Goal: Information Seeking & Learning: Understand process/instructions

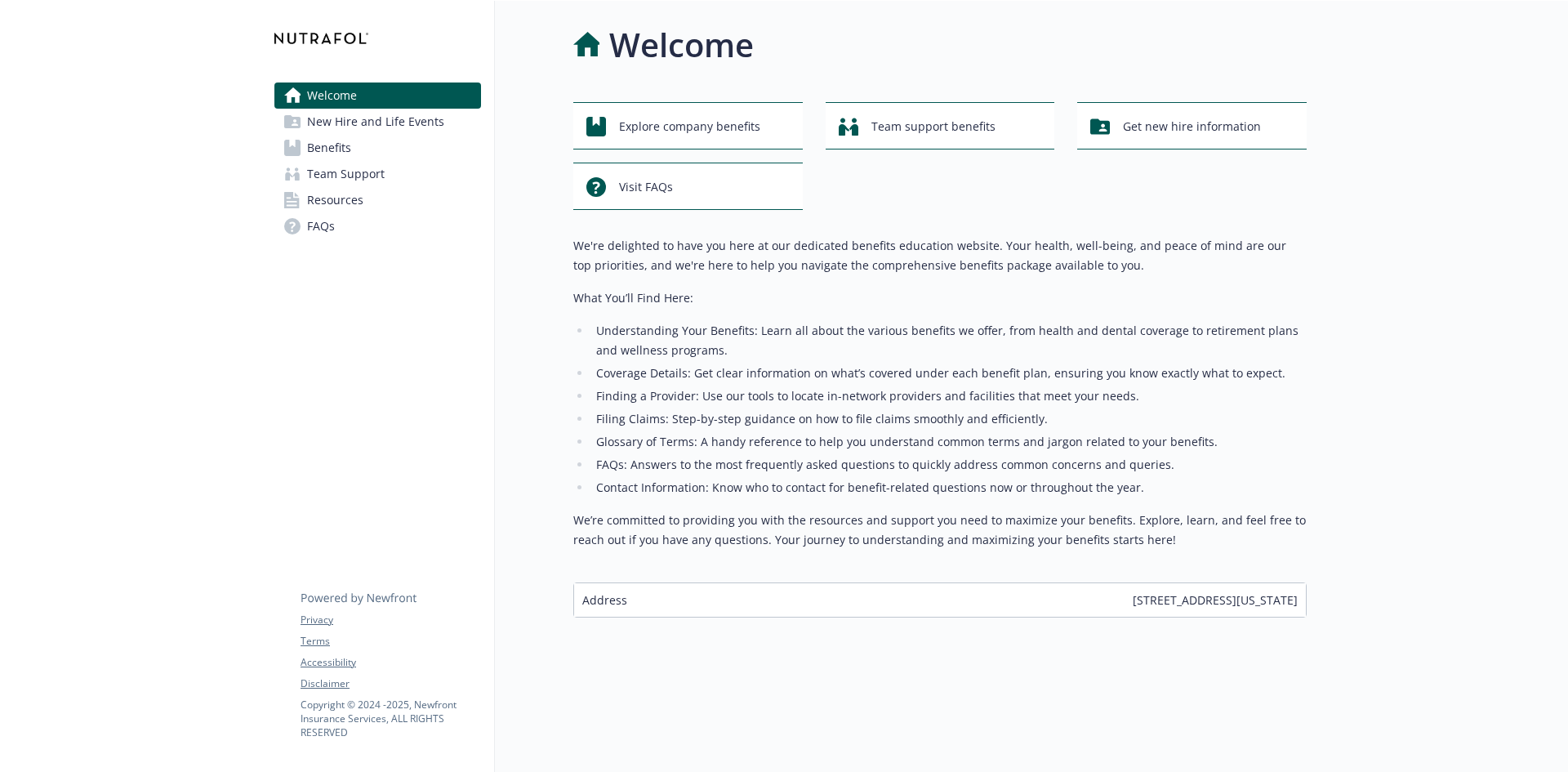
click at [343, 146] on span "Benefits" at bounding box center [328, 148] width 44 height 26
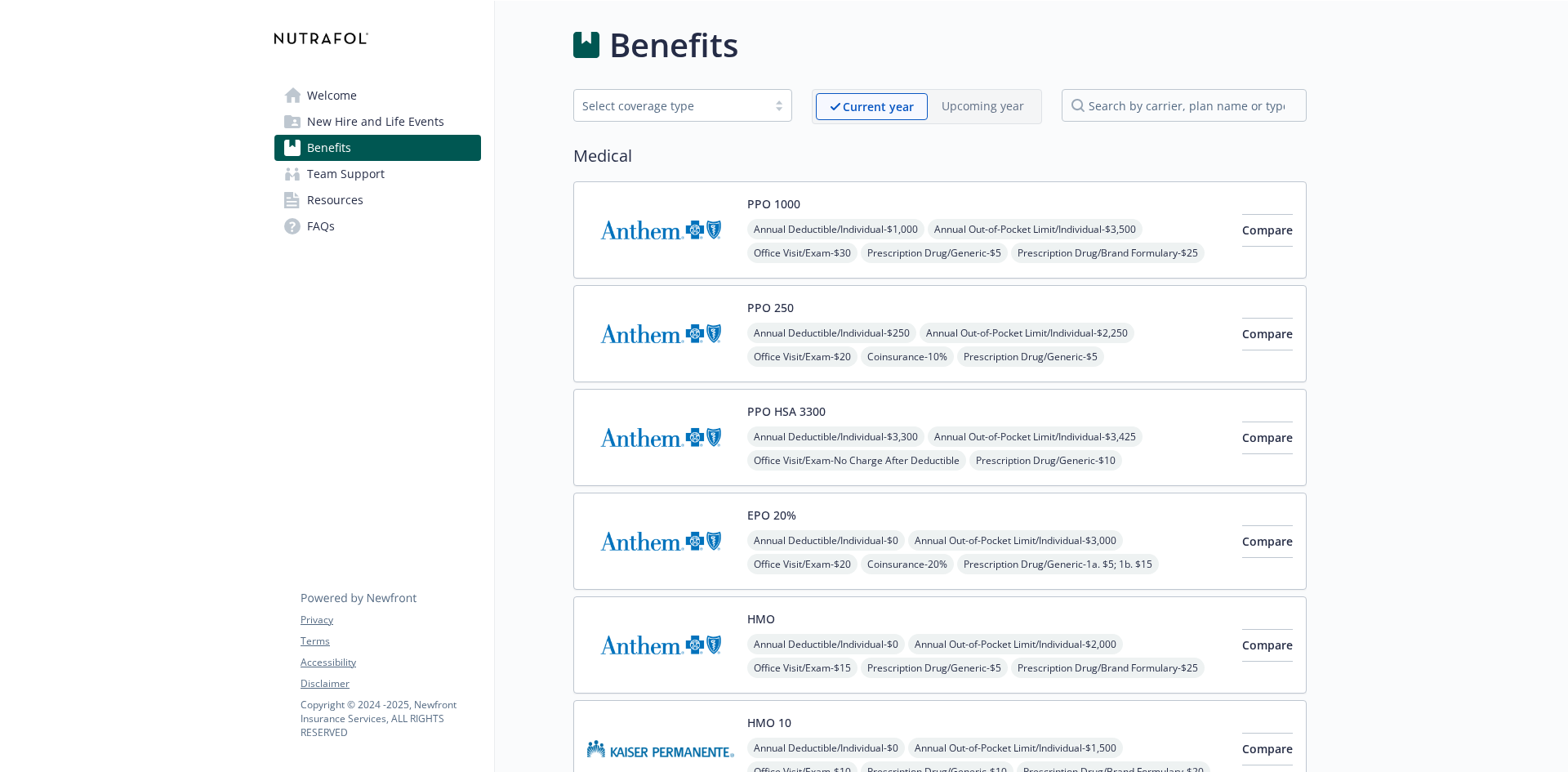
click at [357, 129] on span "New Hire and Life Events" at bounding box center [375, 121] width 137 height 26
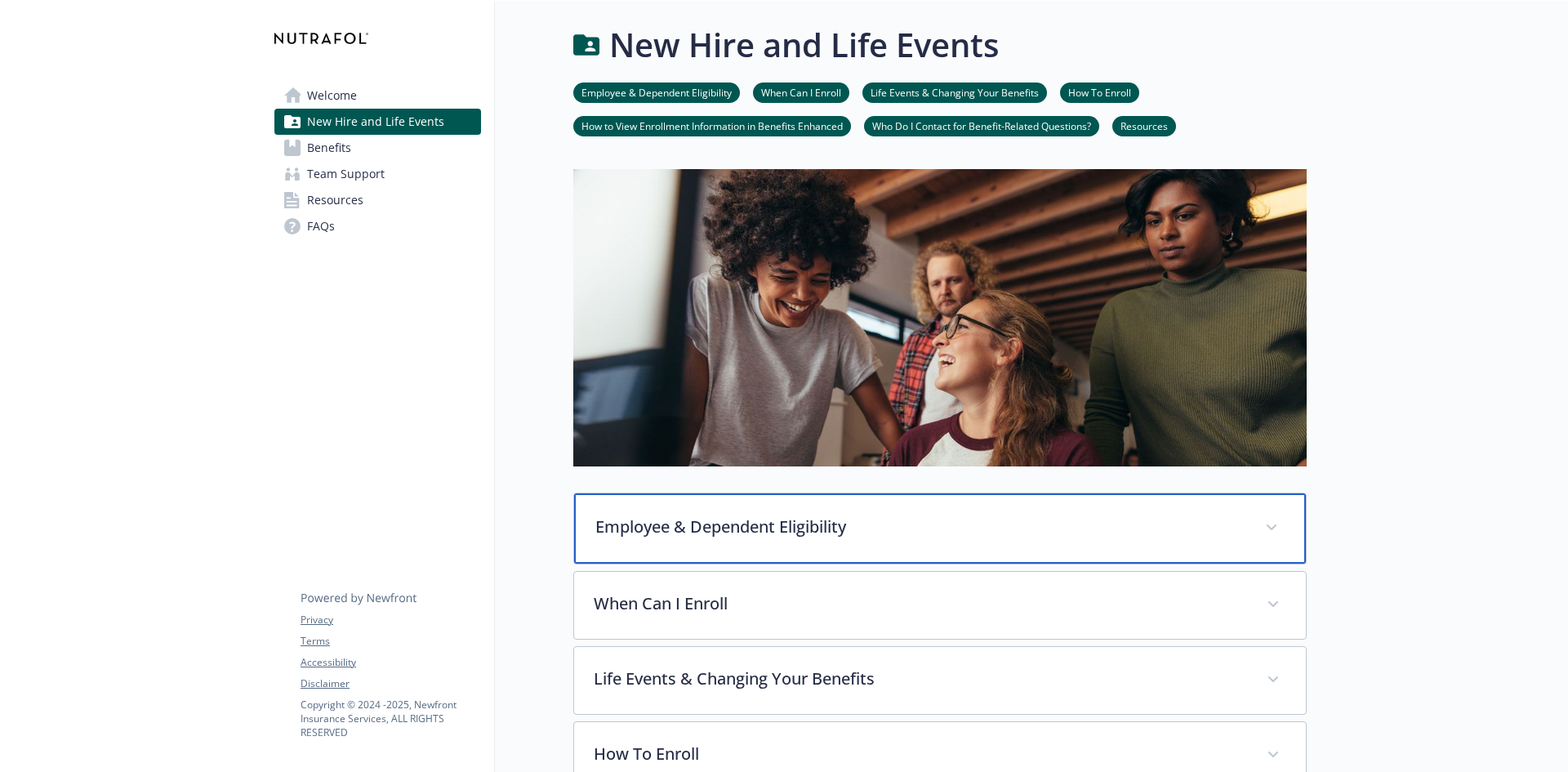
click at [1278, 524] on span at bounding box center [1272, 527] width 26 height 26
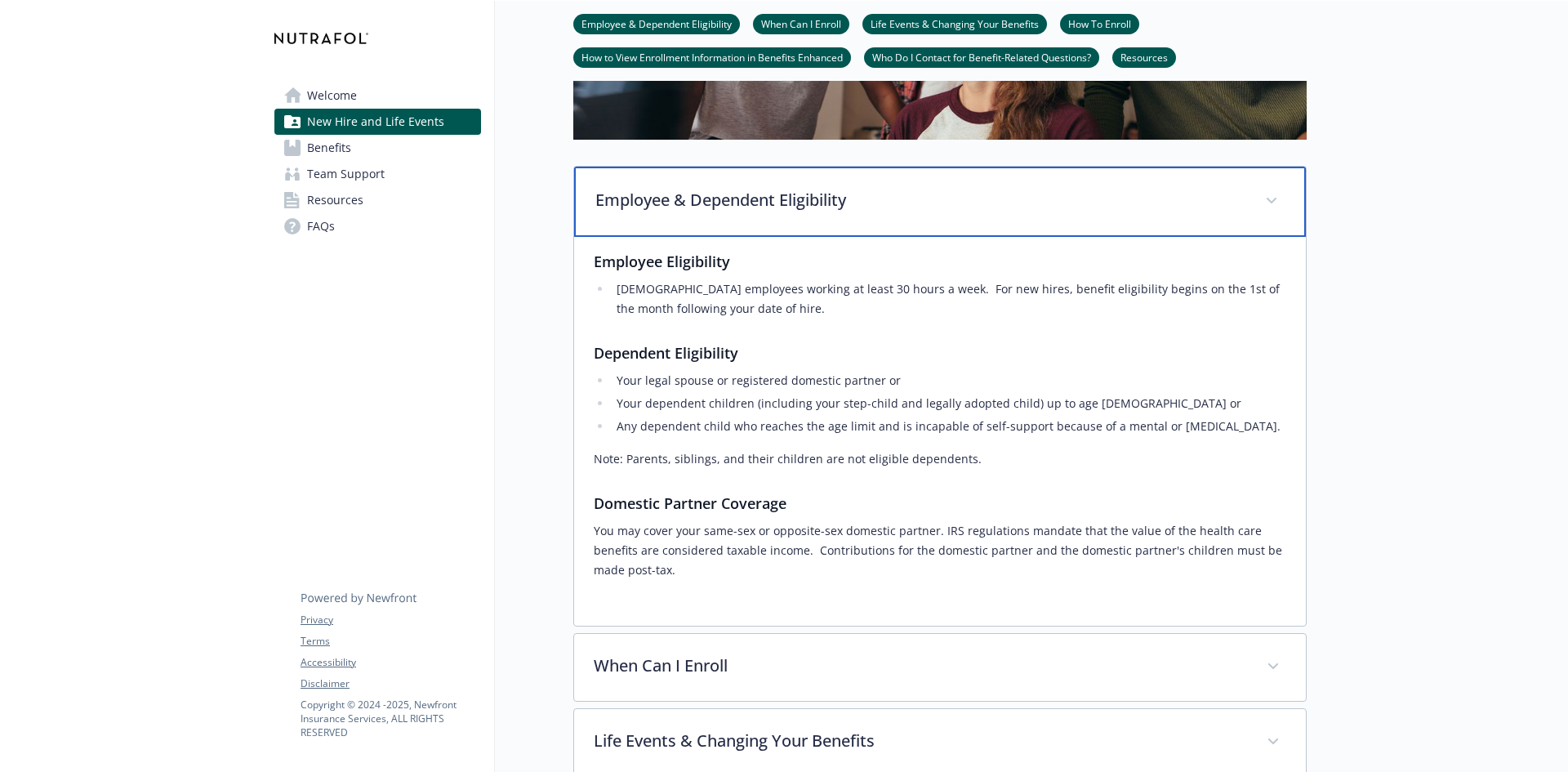
scroll to position [408, 0]
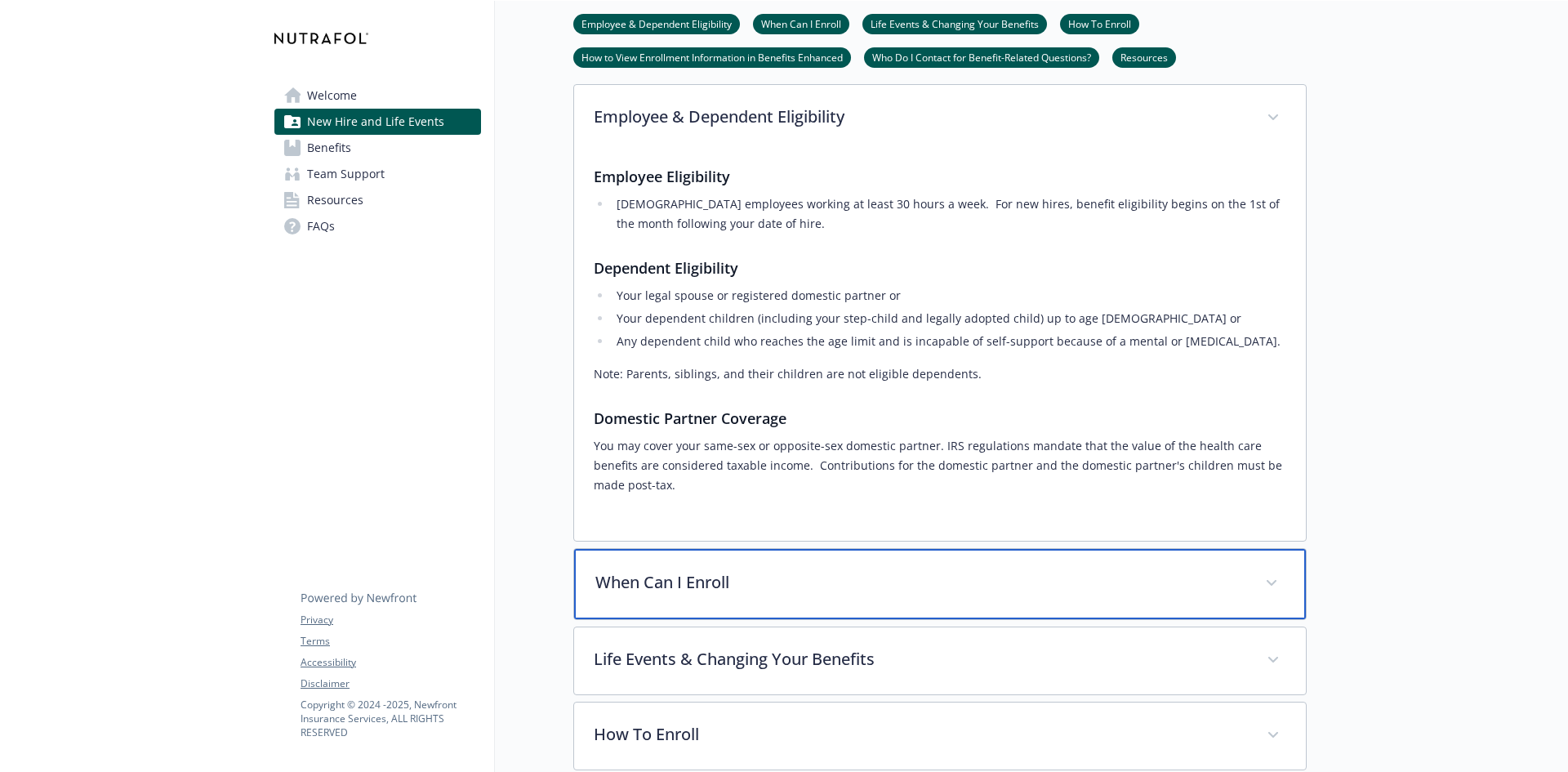
click at [1273, 595] on span at bounding box center [1272, 583] width 26 height 26
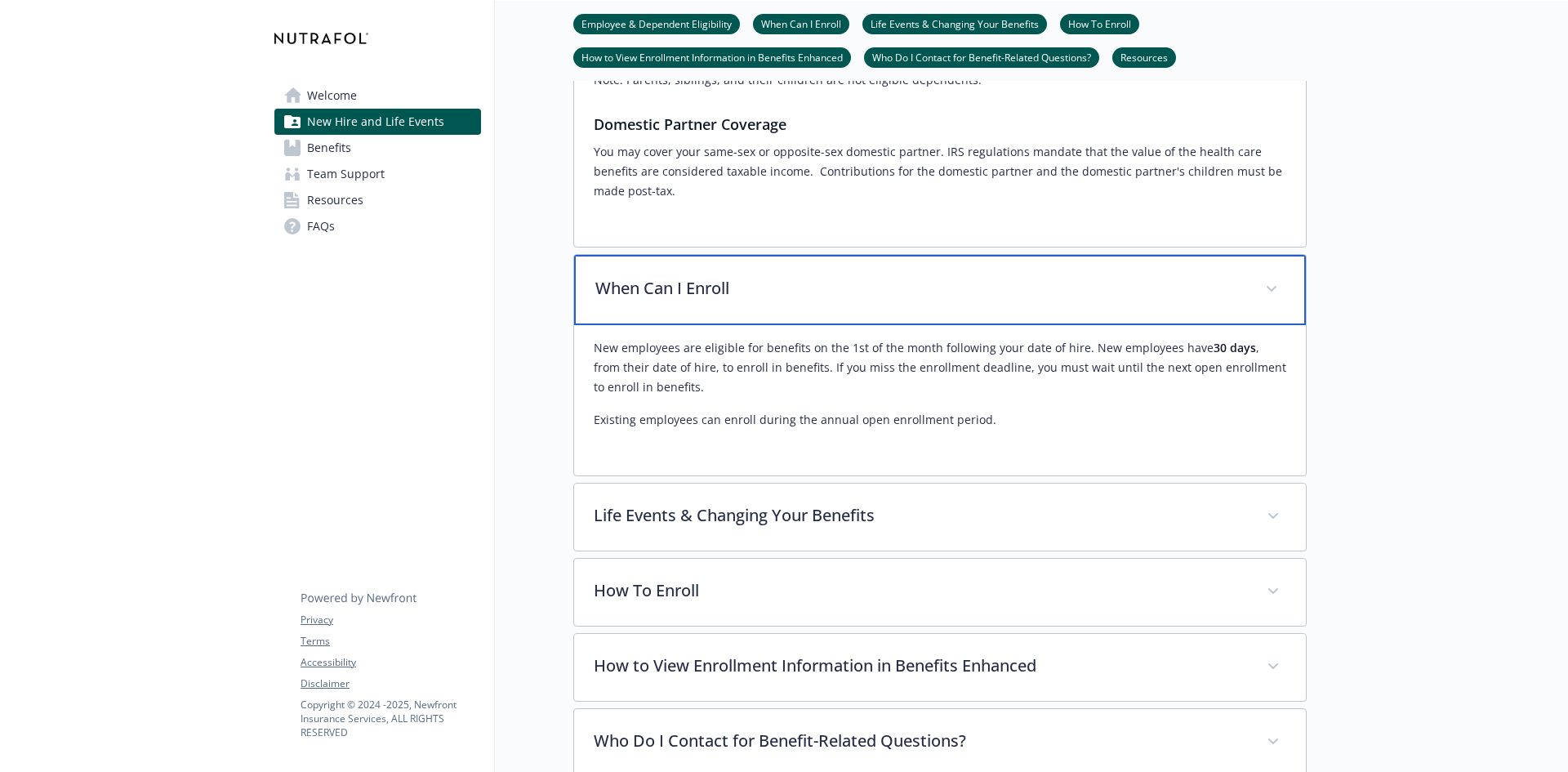
scroll to position [735, 0]
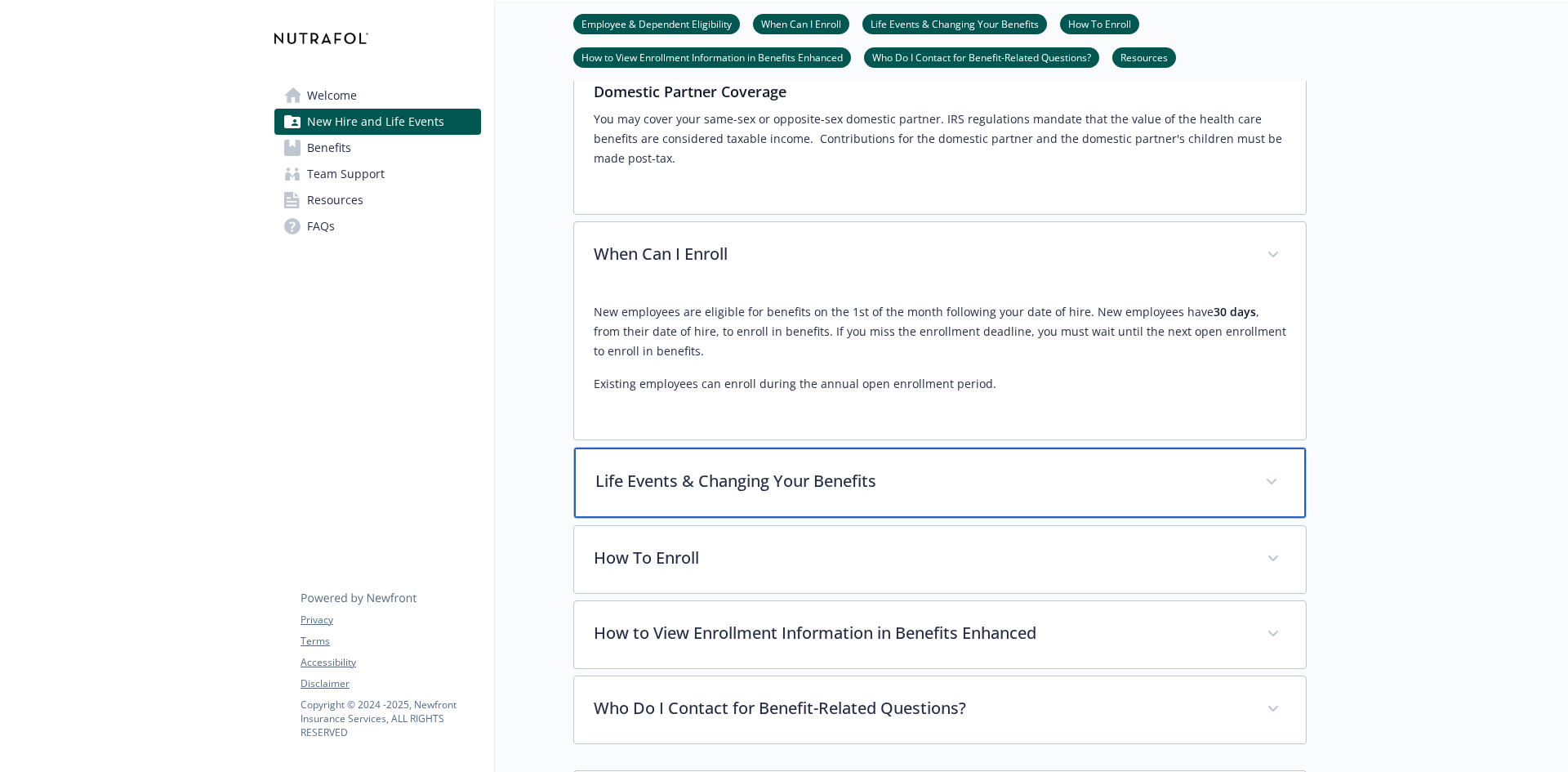
click at [1260, 485] on span at bounding box center [1272, 482] width 26 height 26
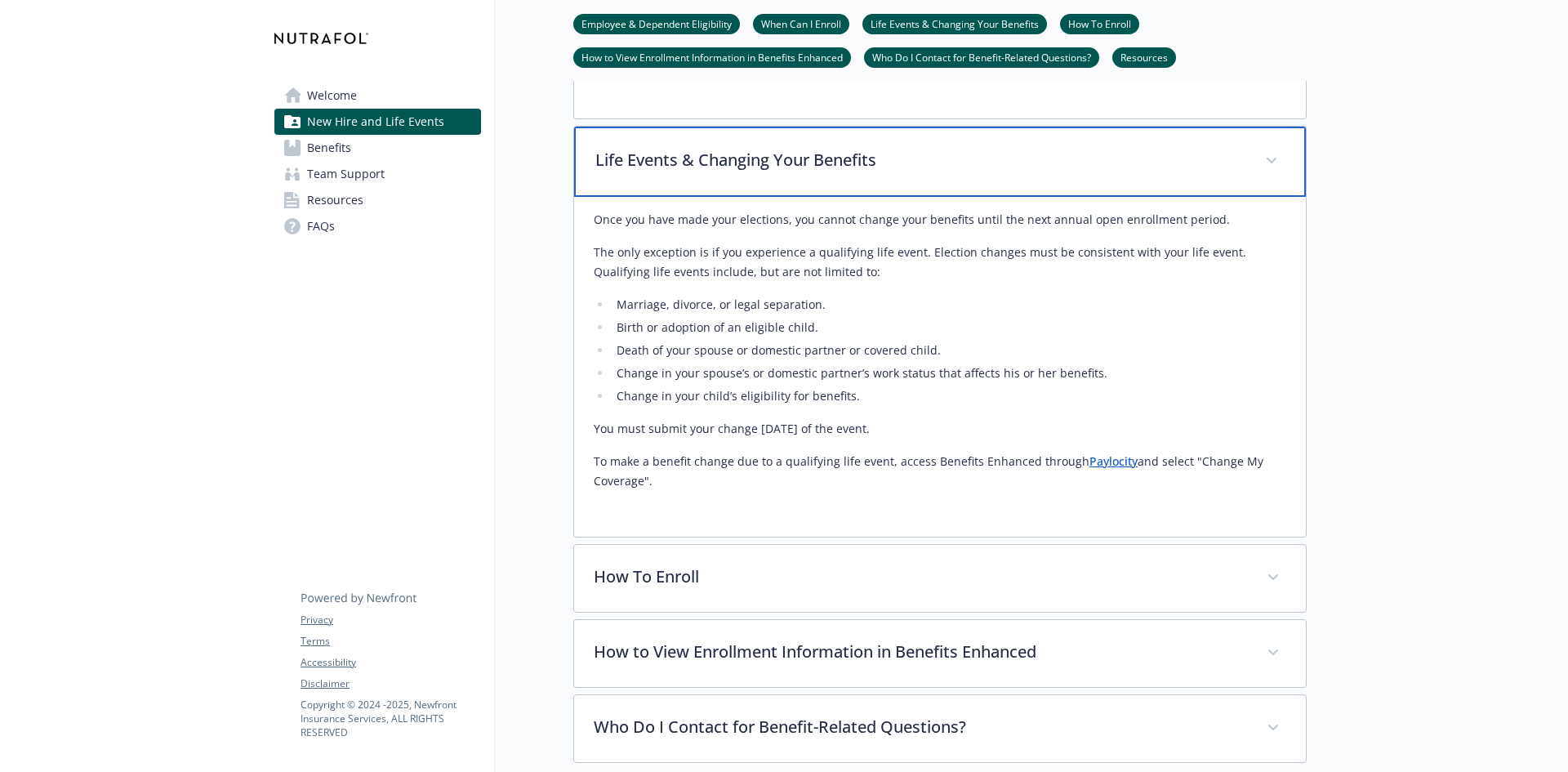
scroll to position [1061, 0]
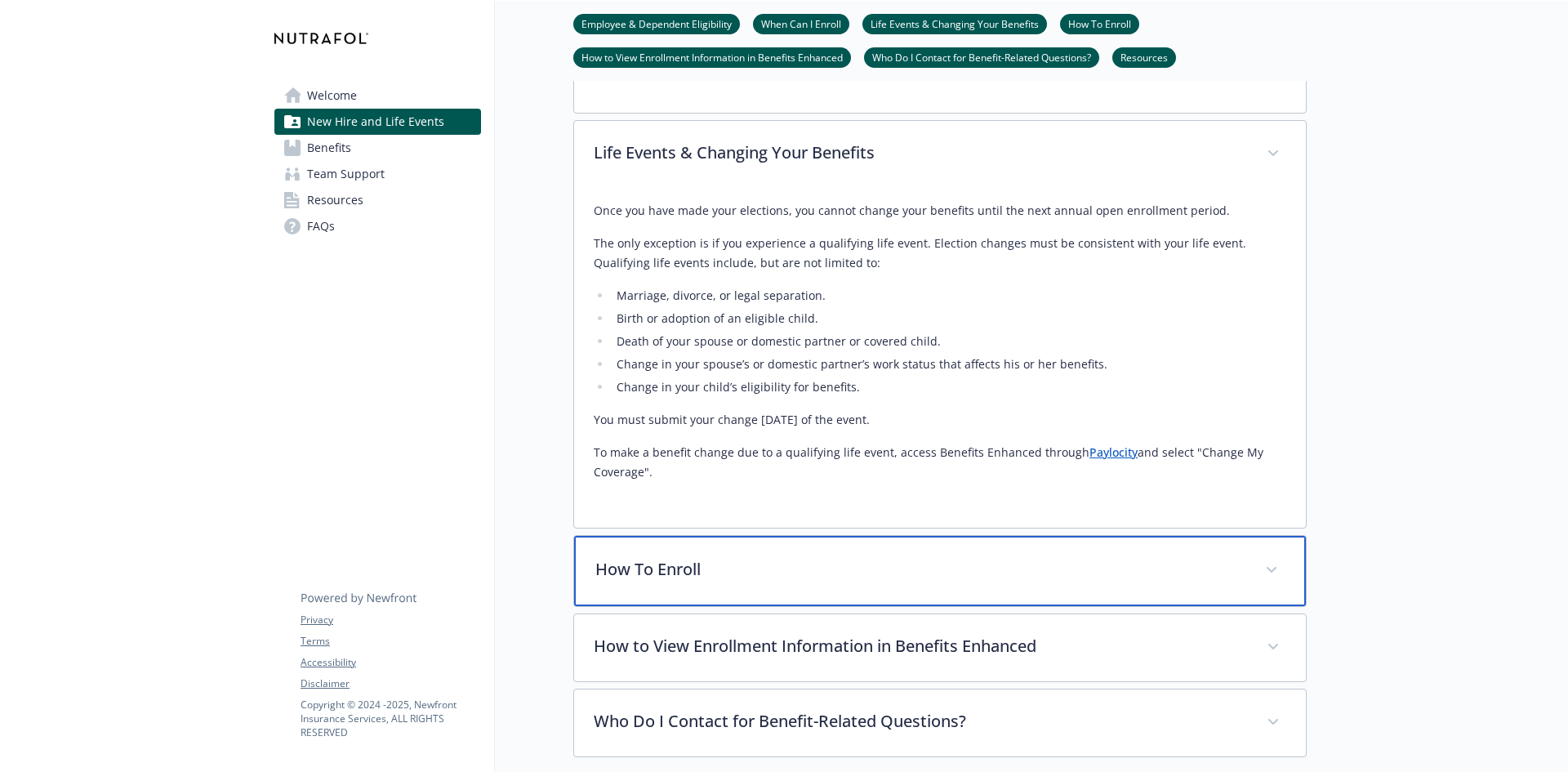
click at [1256, 572] on div "How To Enroll" at bounding box center [939, 571] width 732 height 70
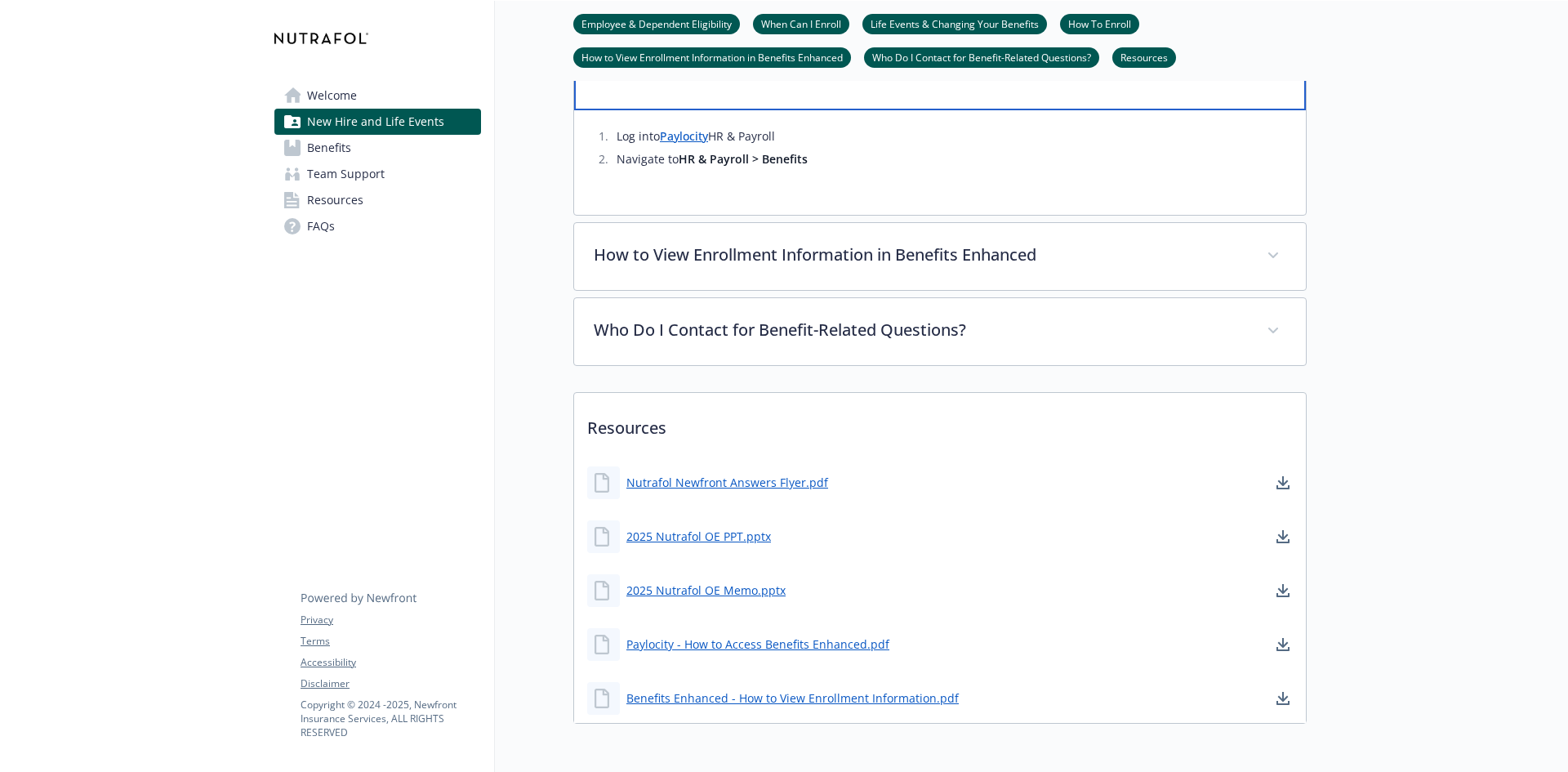
scroll to position [1475, 0]
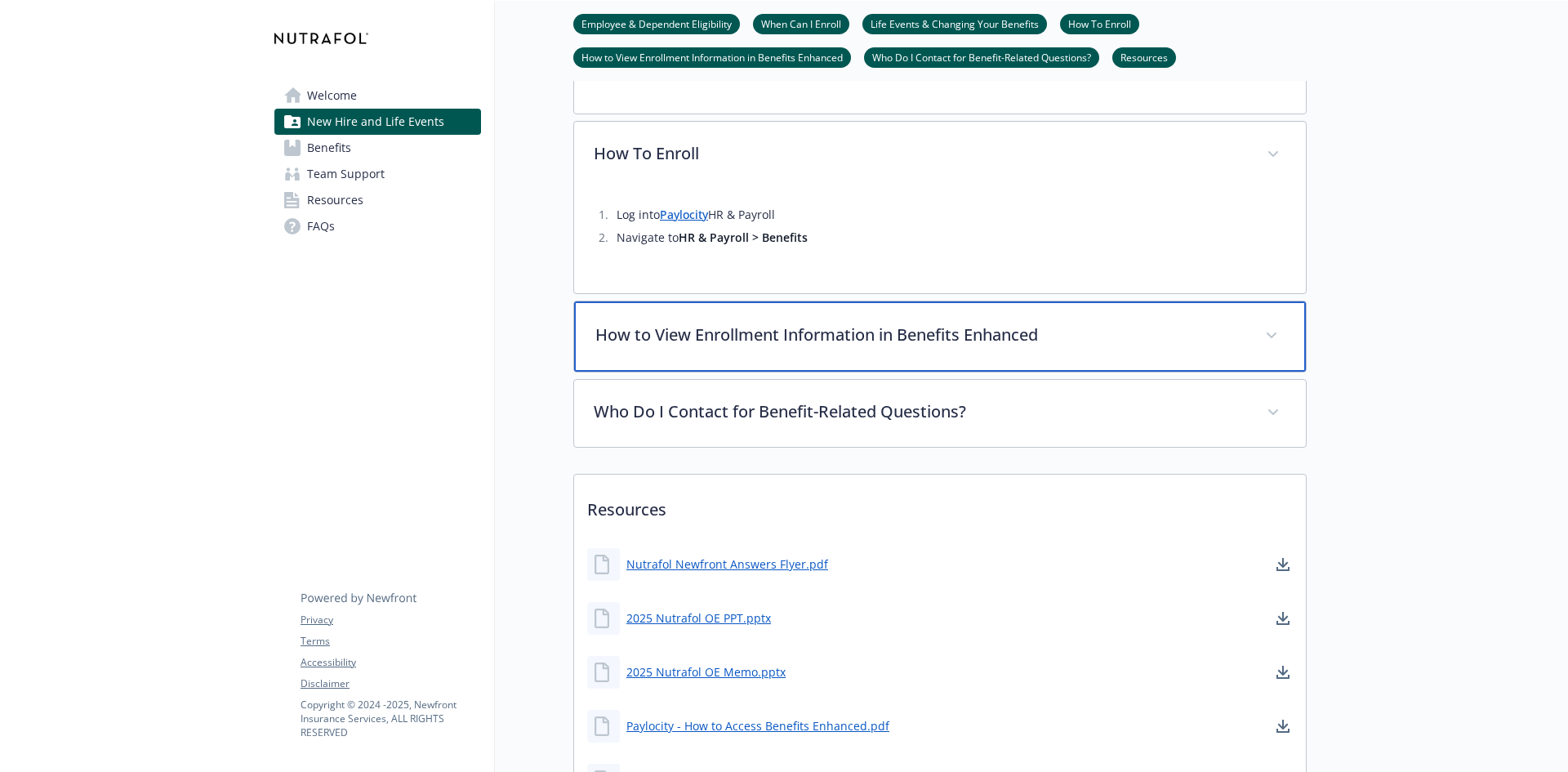
click at [1275, 343] on span at bounding box center [1272, 335] width 26 height 26
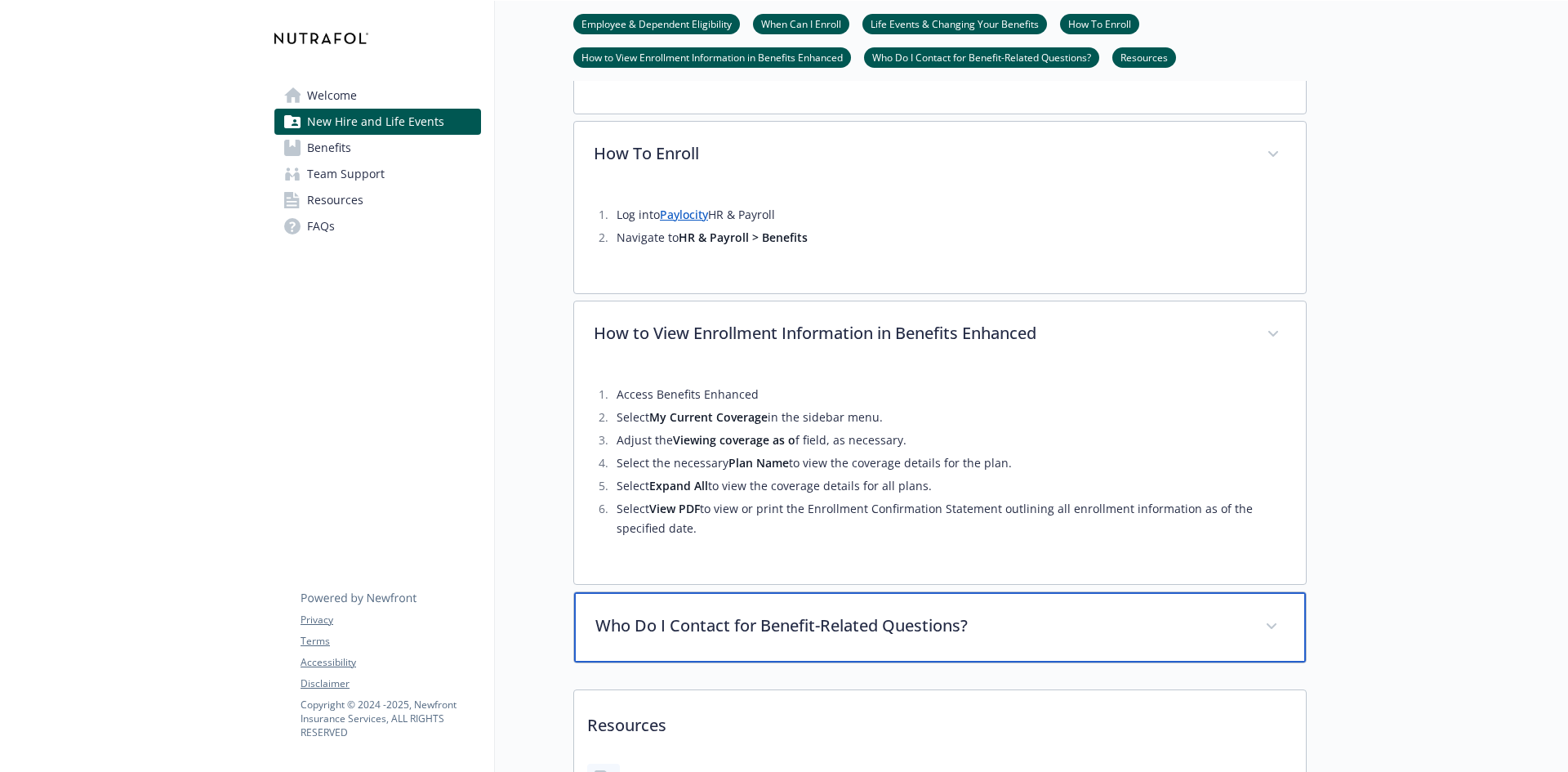
click at [1265, 623] on span at bounding box center [1272, 625] width 26 height 26
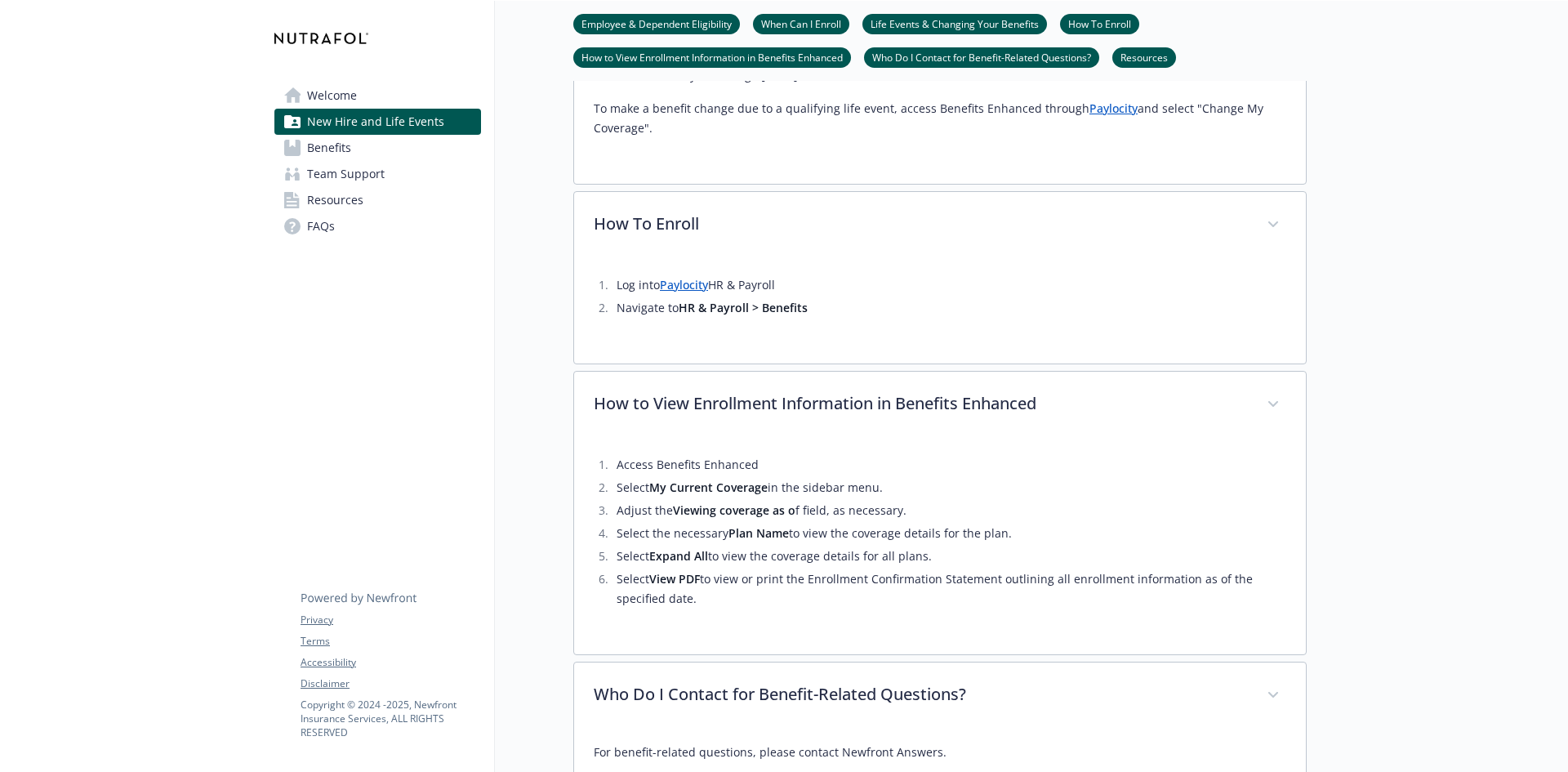
scroll to position [1393, 0]
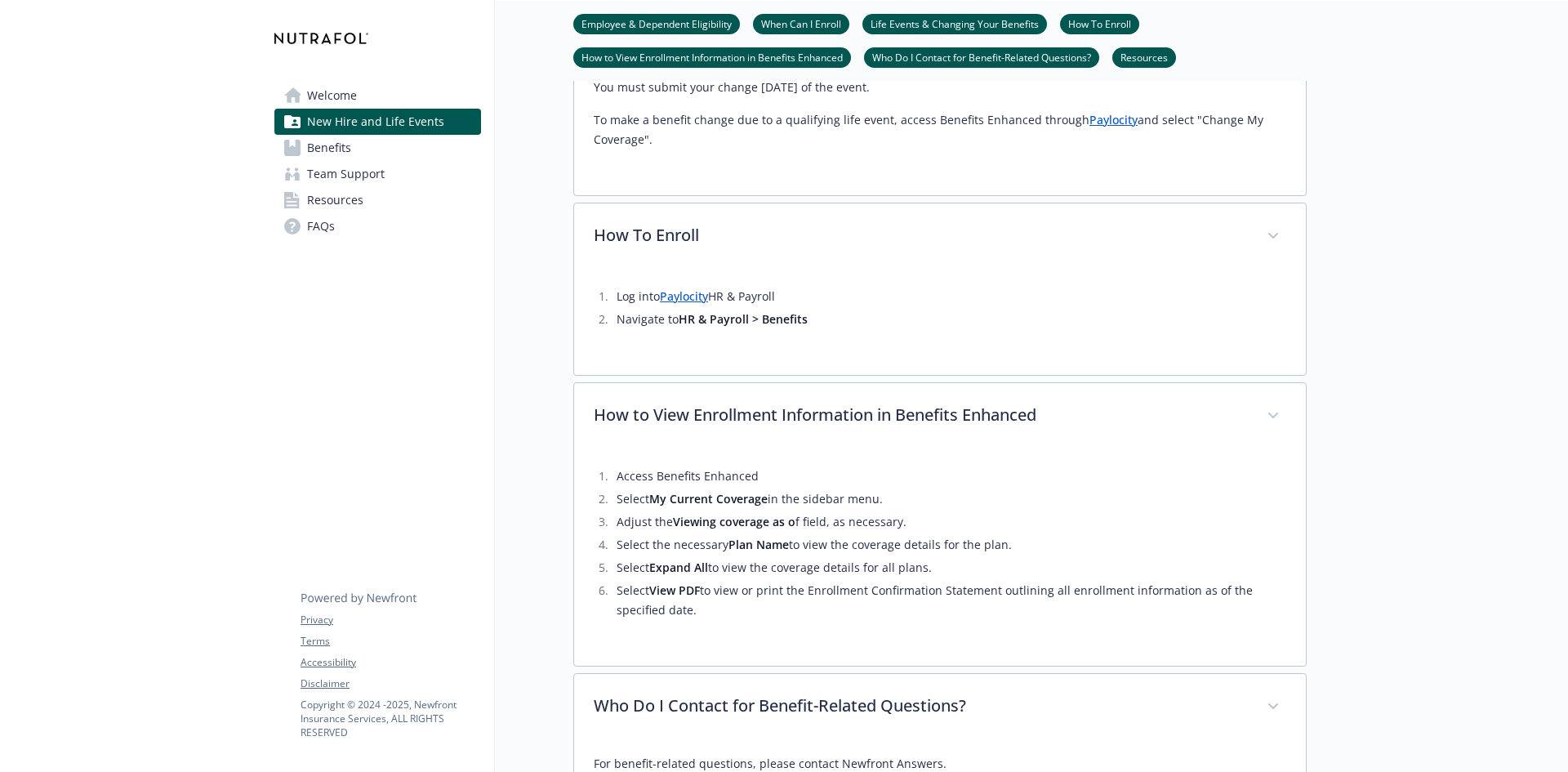
drag, startPoint x: 716, startPoint y: 293, endPoint x: 661, endPoint y: 294, distance: 55.0
click at [661, 294] on li "Log into Paylocity HR & Payroll" at bounding box center [949, 296] width 675 height 19
click at [685, 293] on link "Paylocity" at bounding box center [684, 296] width 49 height 16
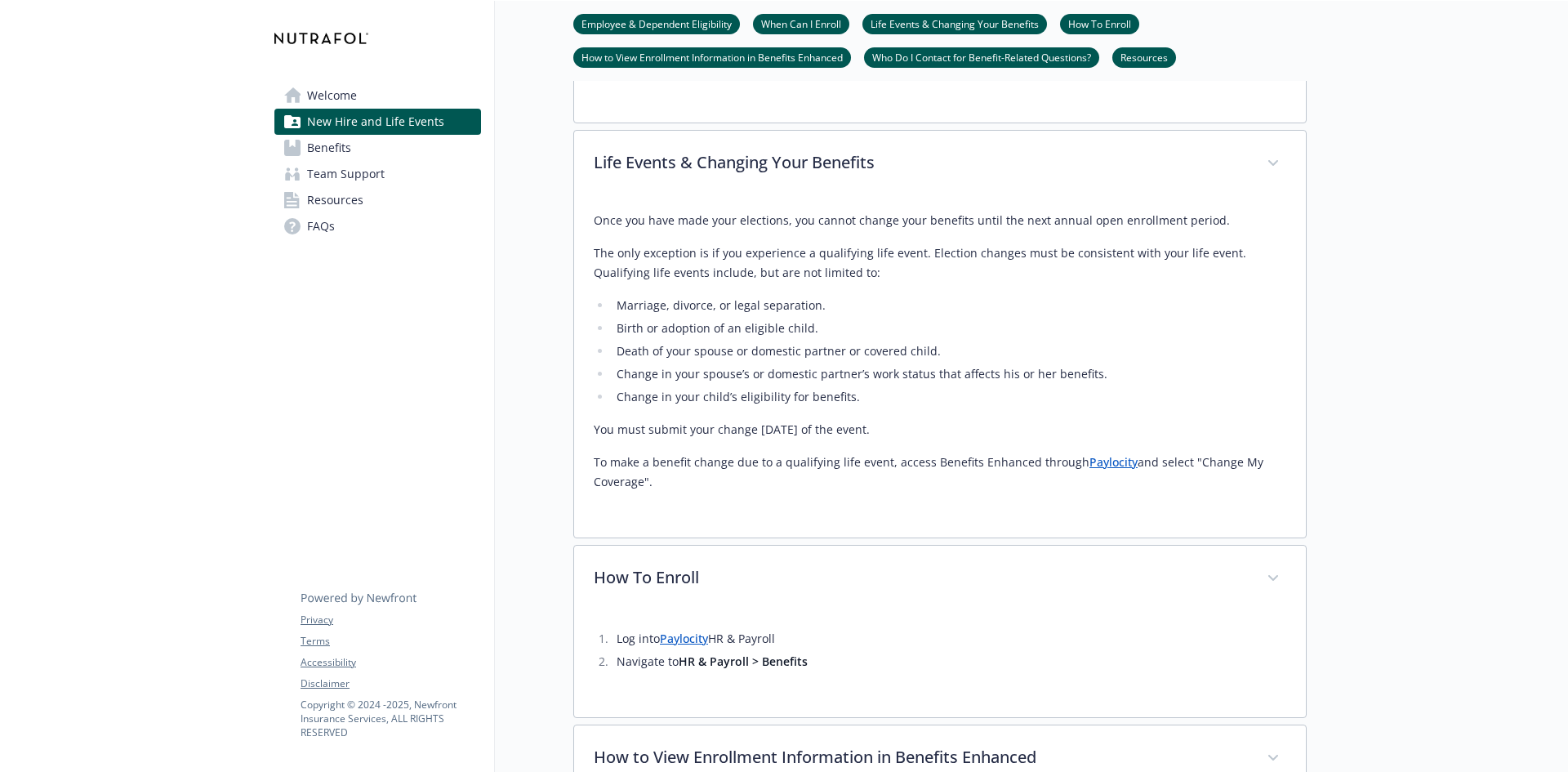
scroll to position [986, 0]
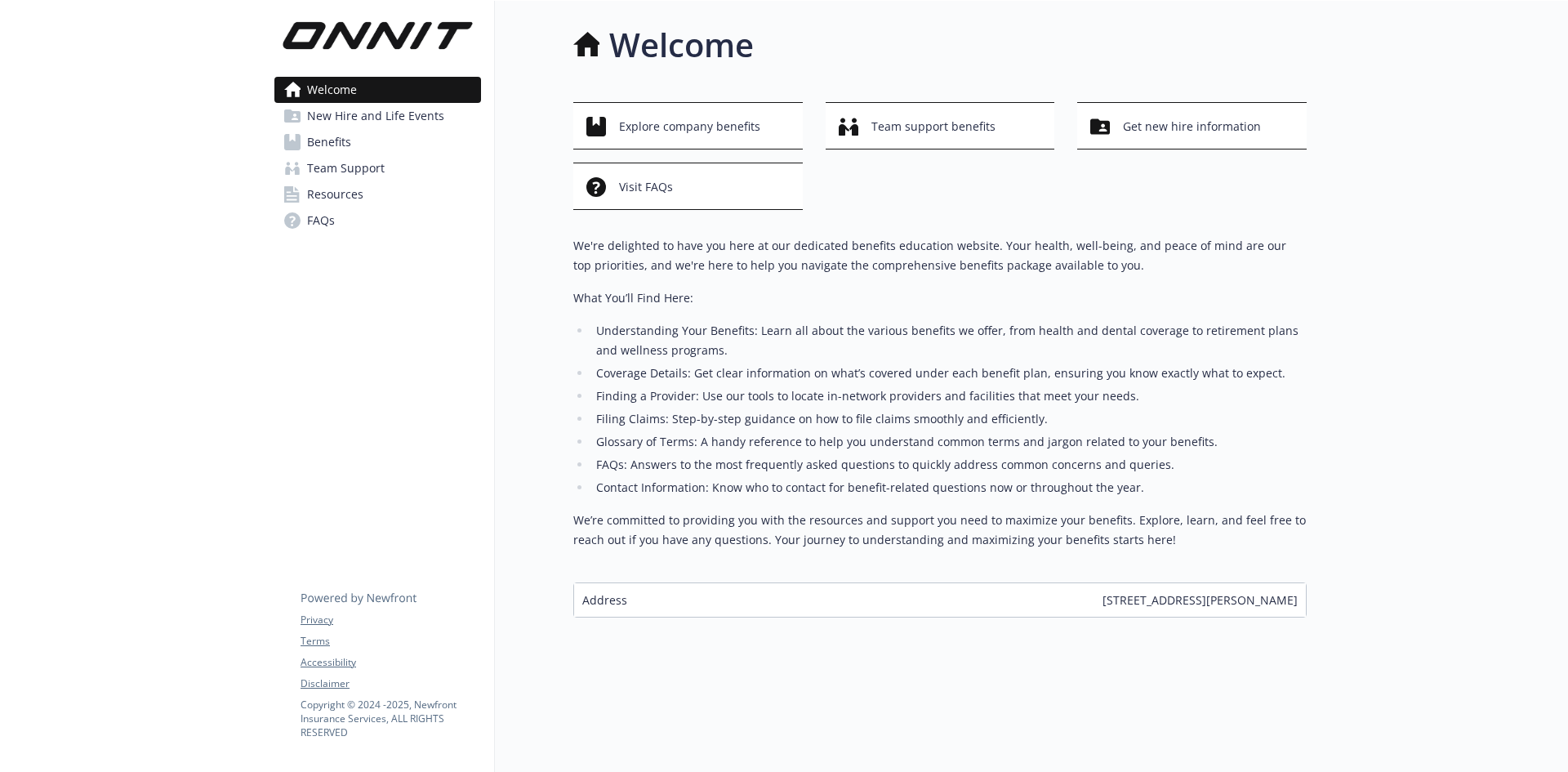
click at [333, 118] on span "New Hire and Life Events" at bounding box center [375, 116] width 137 height 26
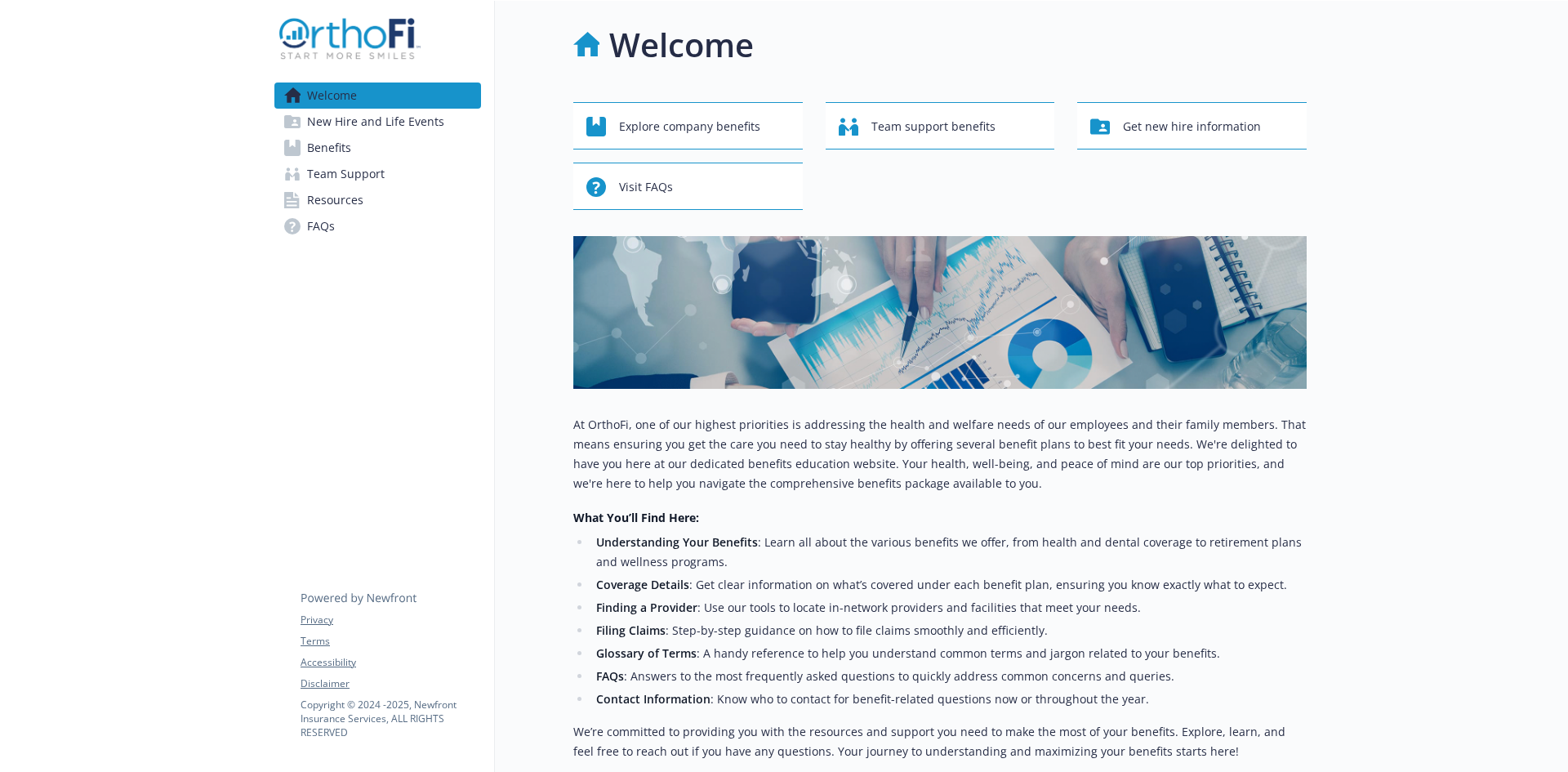
click at [374, 122] on span "New Hire and Life Events" at bounding box center [375, 121] width 137 height 26
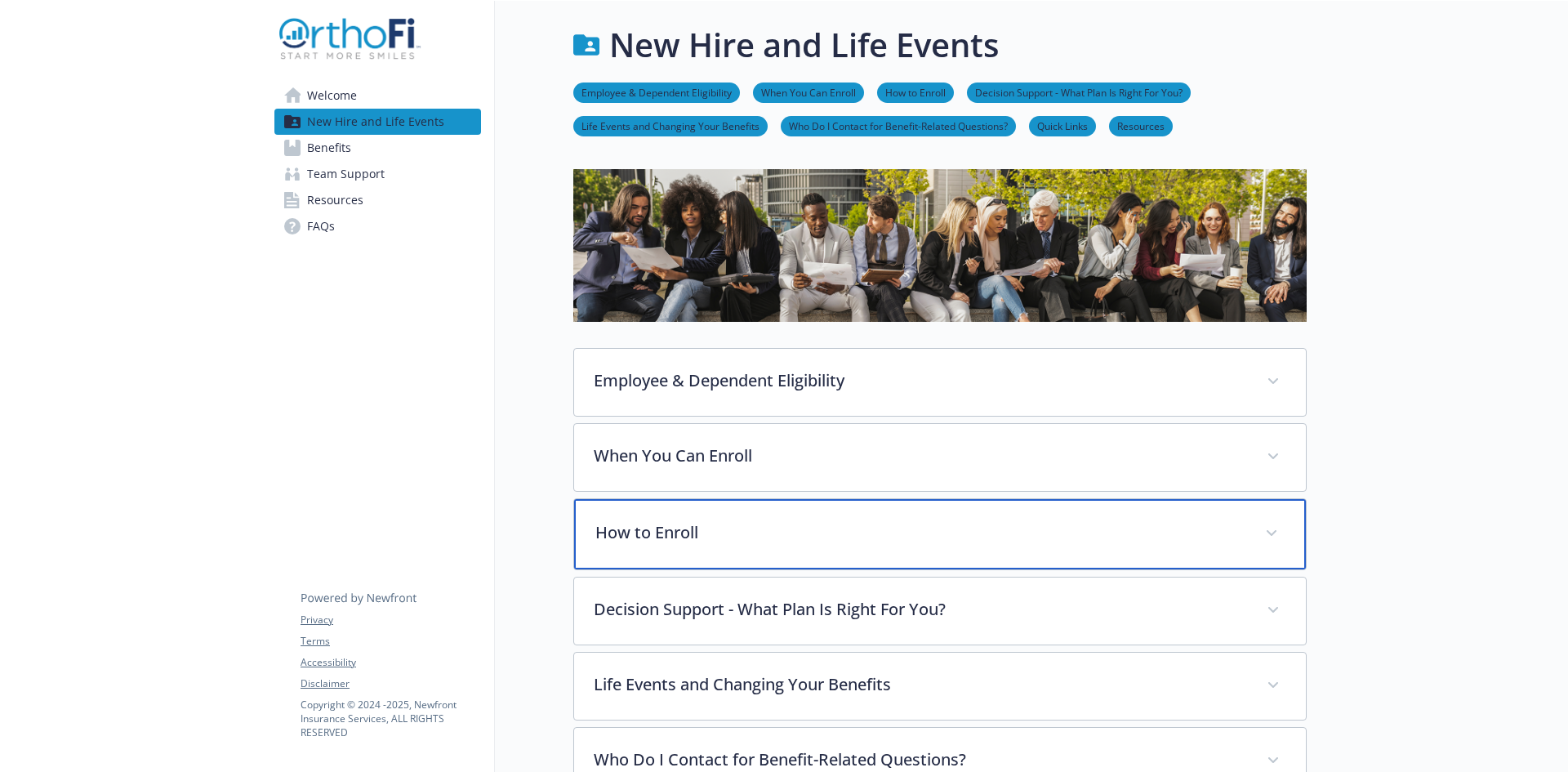
click at [692, 528] on p "How to Enroll" at bounding box center [920, 532] width 650 height 24
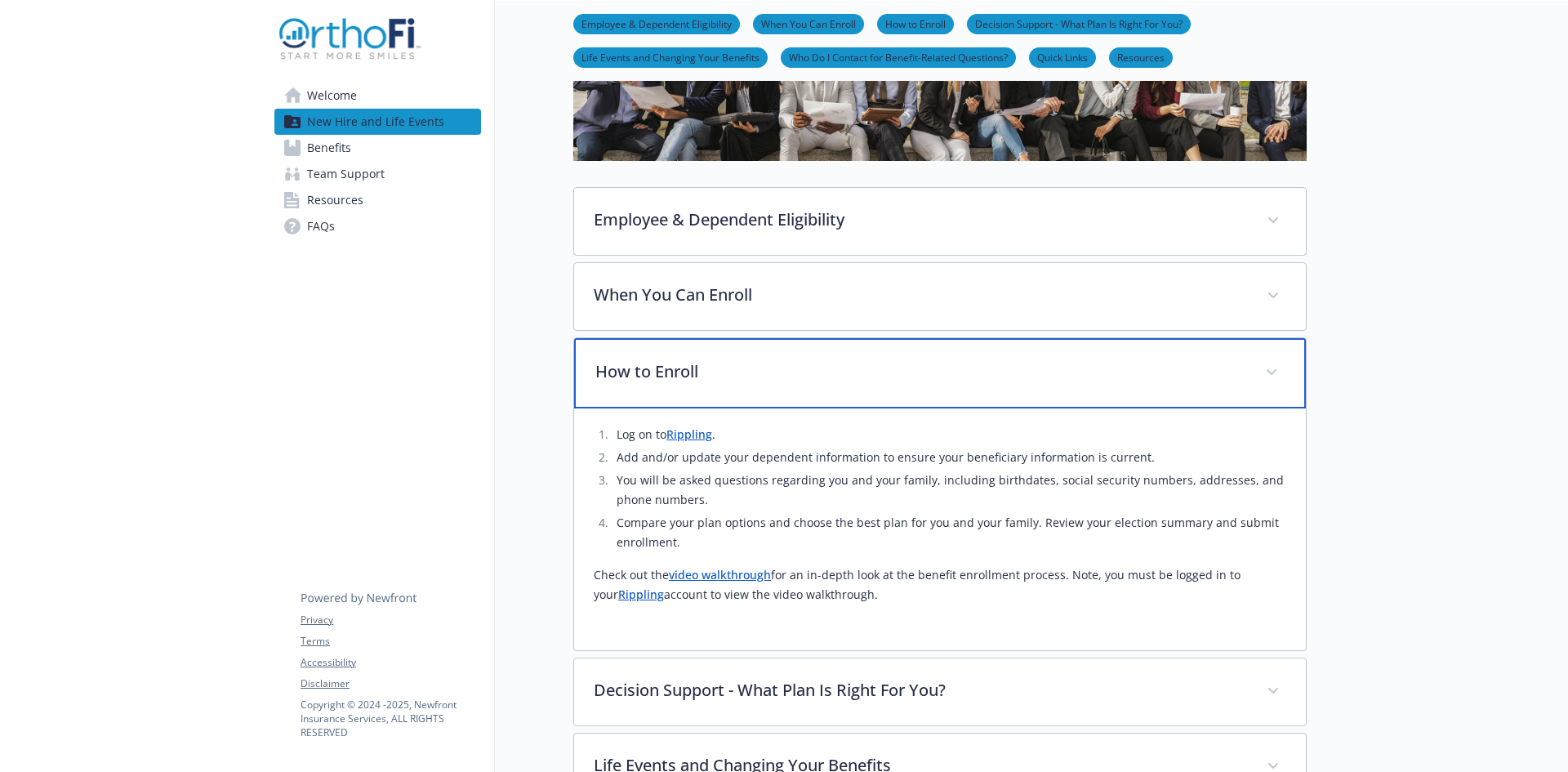
scroll to position [163, 0]
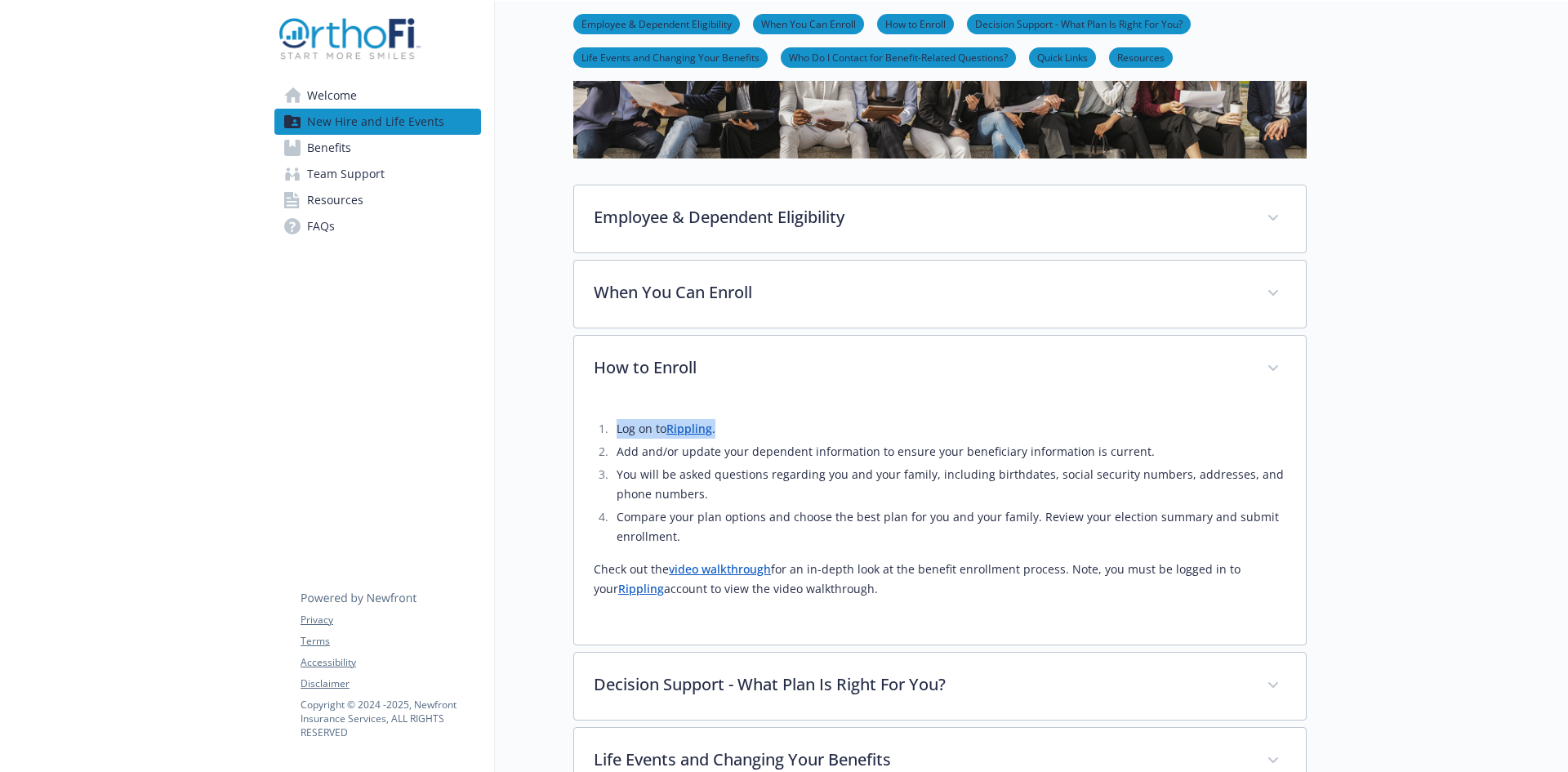
drag, startPoint x: 736, startPoint y: 433, endPoint x: 618, endPoint y: 433, distance: 118.0
click at [618, 433] on li "Log on to Rippling ." at bounding box center [949, 428] width 675 height 19
click at [802, 425] on li "Log on to Rippling ." at bounding box center [949, 428] width 675 height 19
